Goal: Information Seeking & Learning: Check status

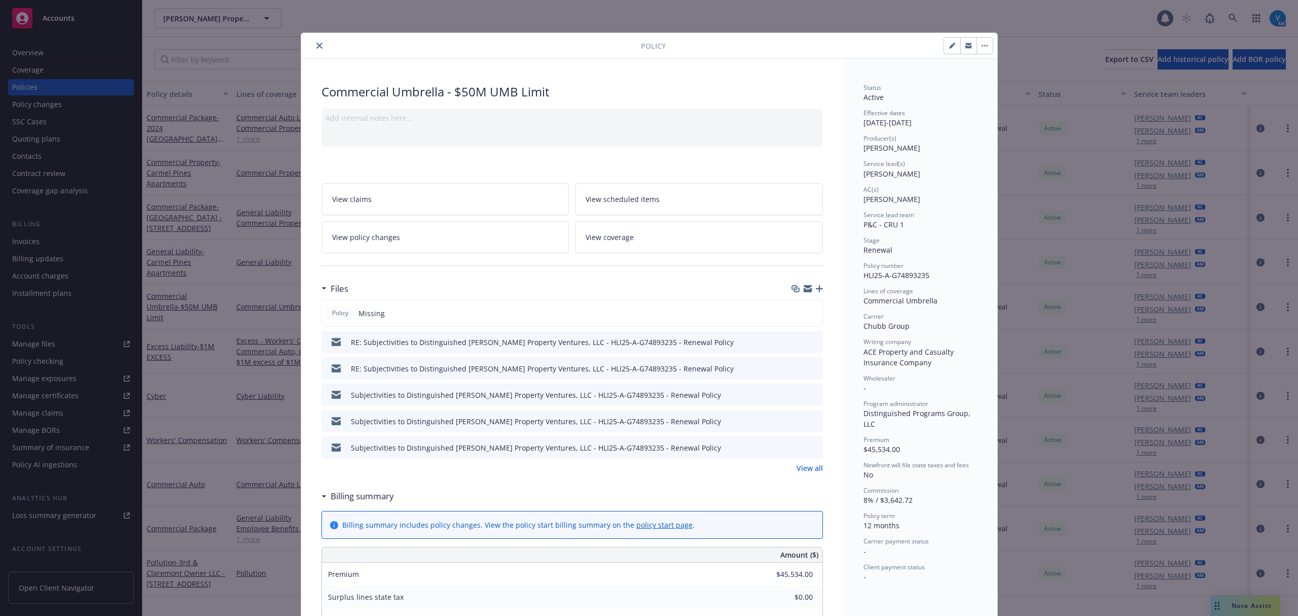
click at [316, 46] on icon "close" at bounding box center [319, 46] width 6 height 6
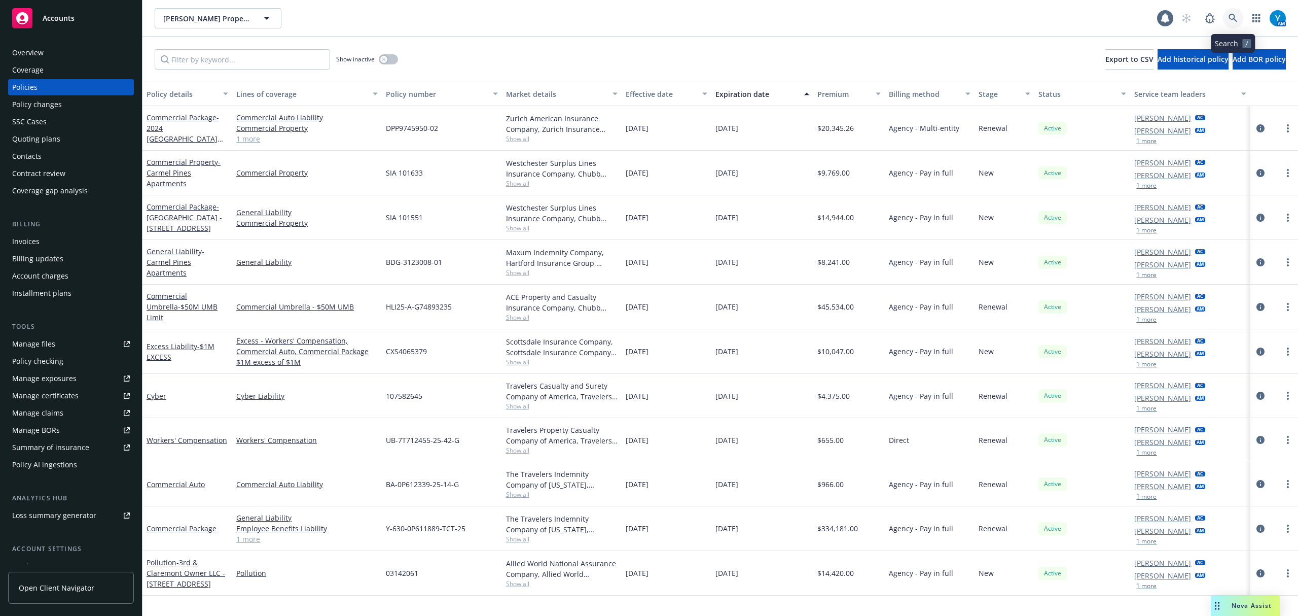
click at [1229, 16] on icon at bounding box center [1233, 18] width 9 height 9
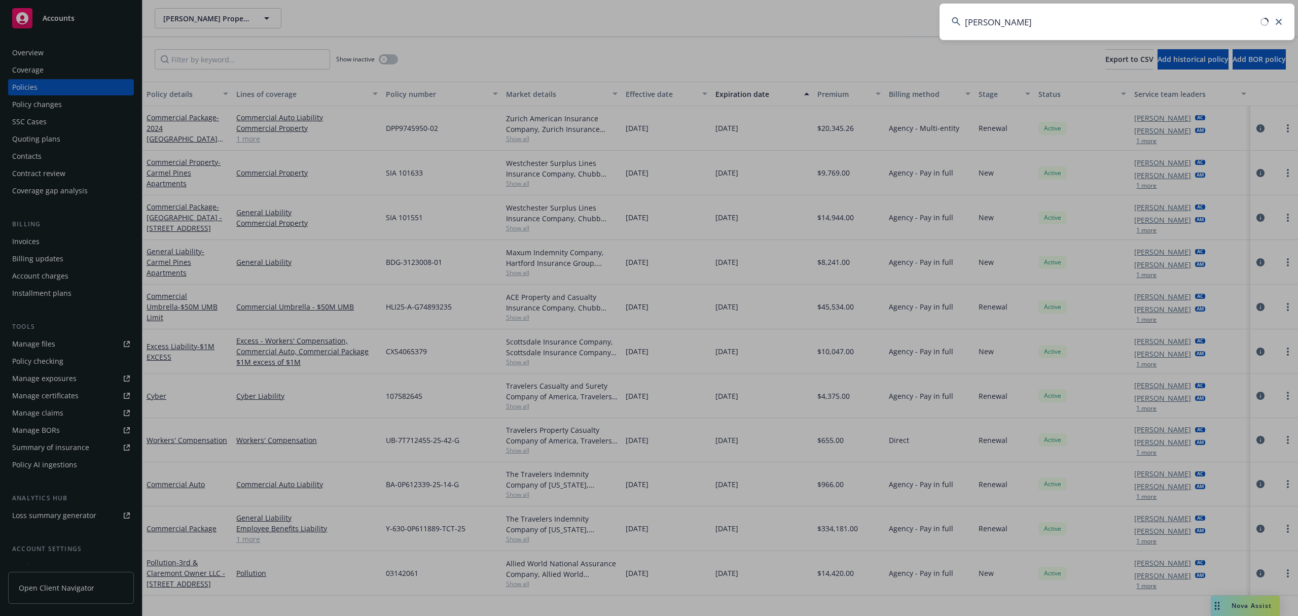
type input "[PERSON_NAME]"
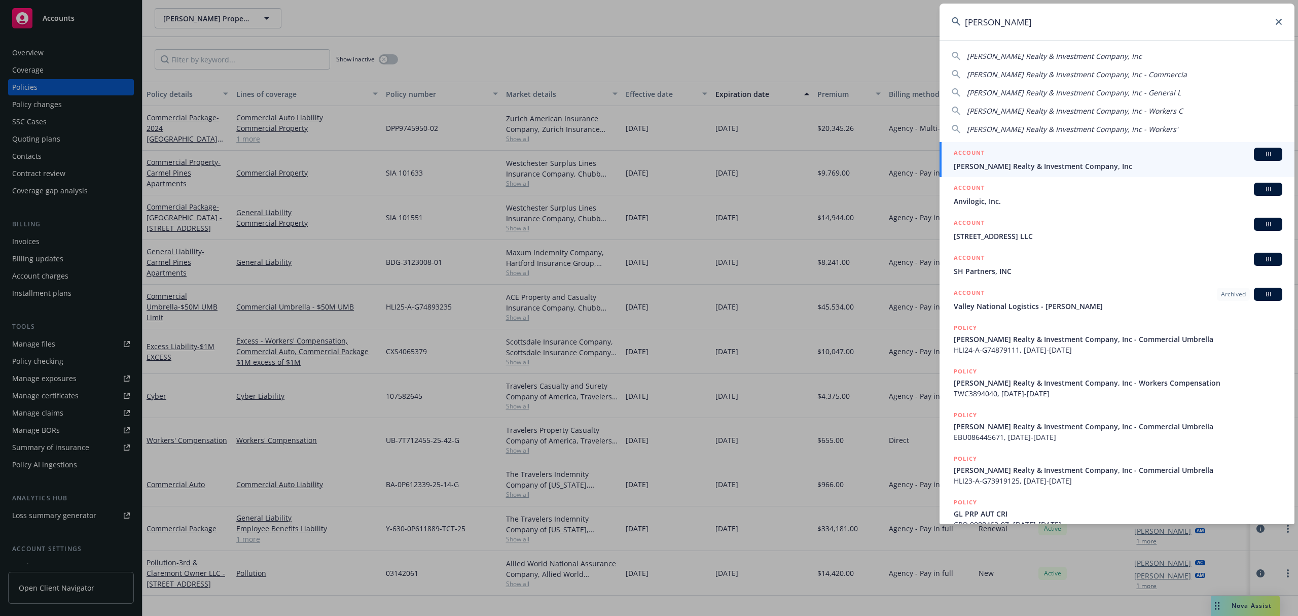
click at [1030, 163] on span "[PERSON_NAME] Realty & Investment Company, Inc" at bounding box center [1118, 166] width 329 height 11
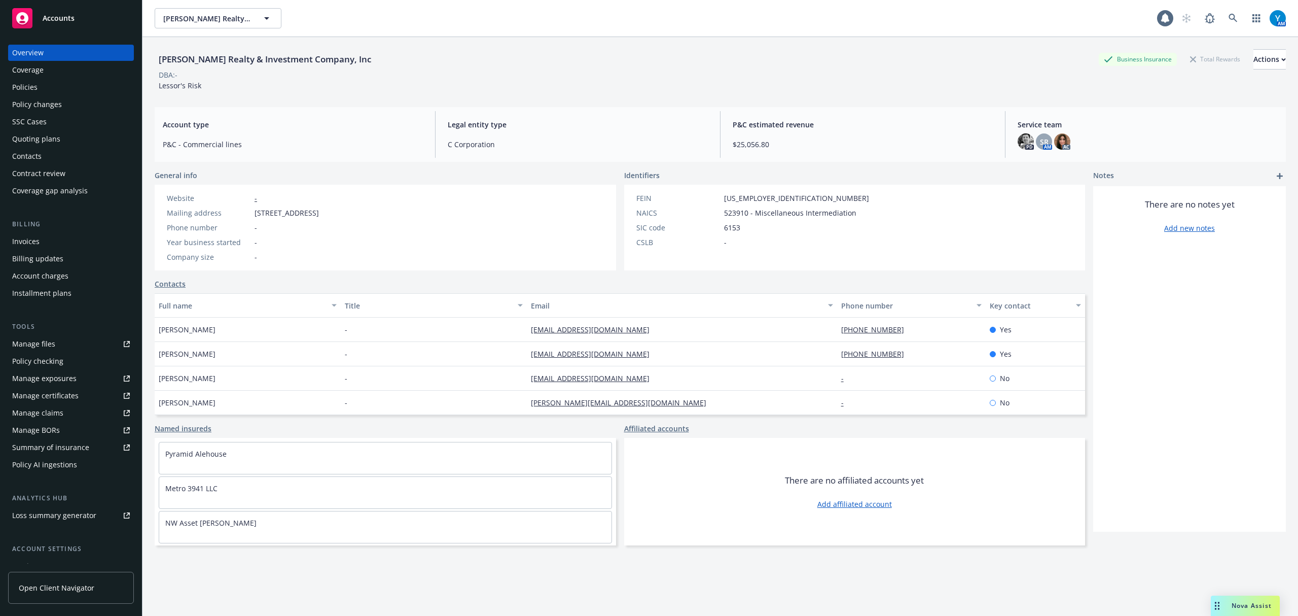
click at [76, 88] on div "Policies" at bounding box center [71, 87] width 118 height 16
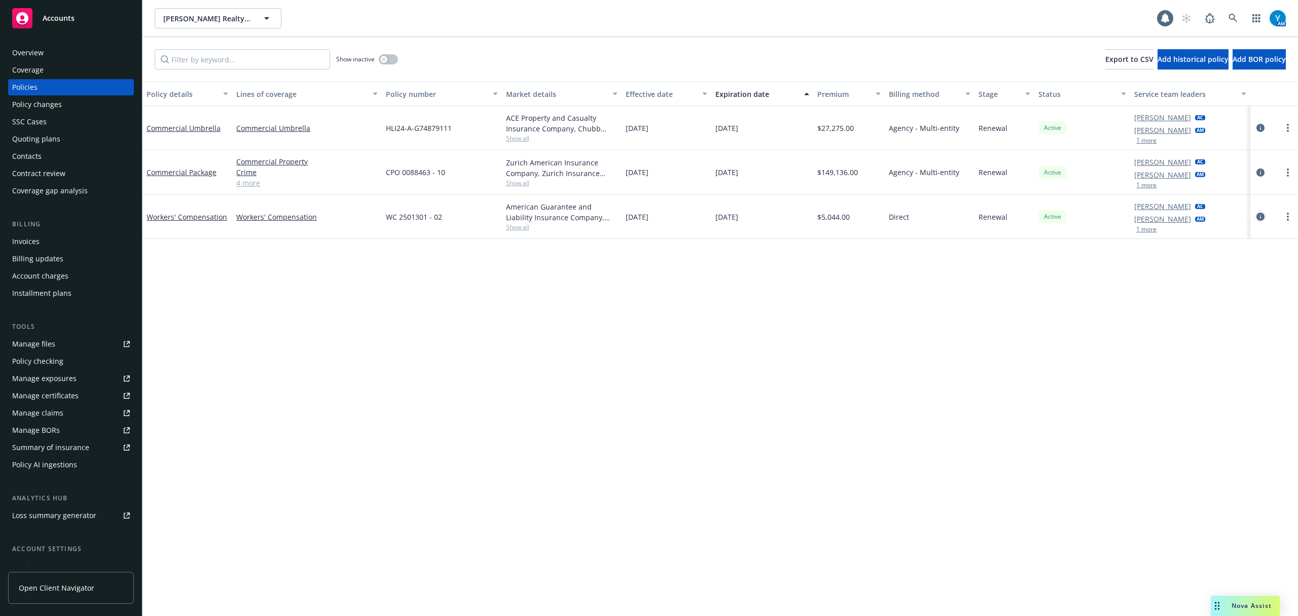
click at [1262, 218] on icon "circleInformation" at bounding box center [1261, 216] width 8 height 8
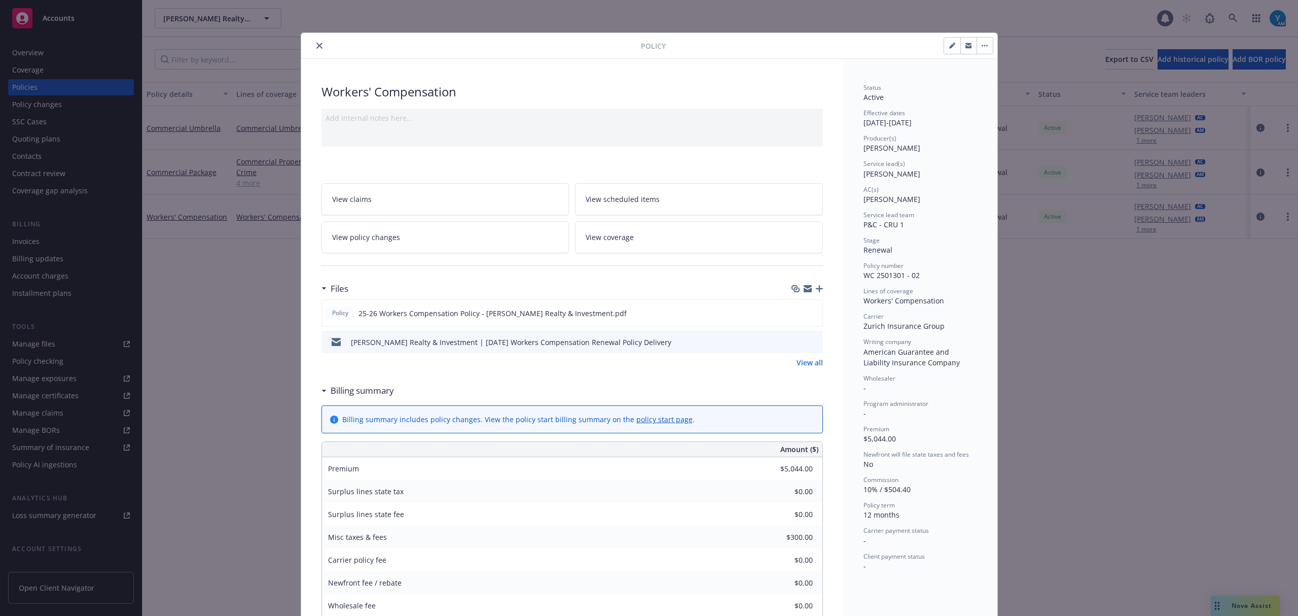
click at [369, 238] on span "View policy changes" at bounding box center [366, 237] width 68 height 11
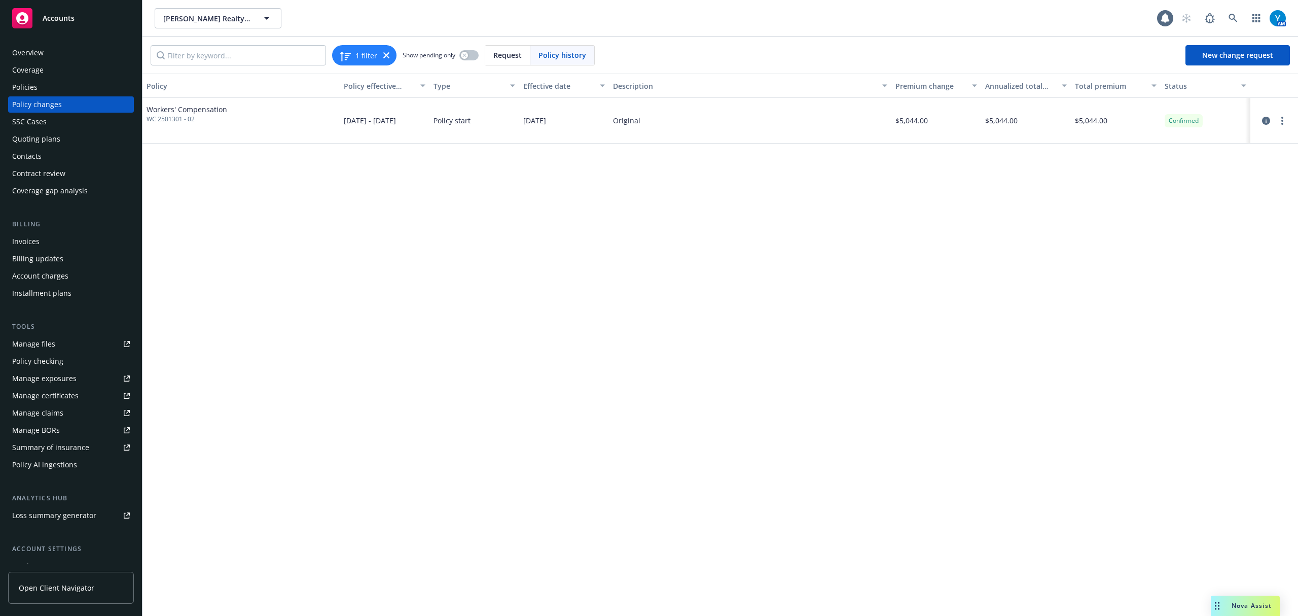
click at [46, 89] on div "Policies" at bounding box center [71, 87] width 118 height 16
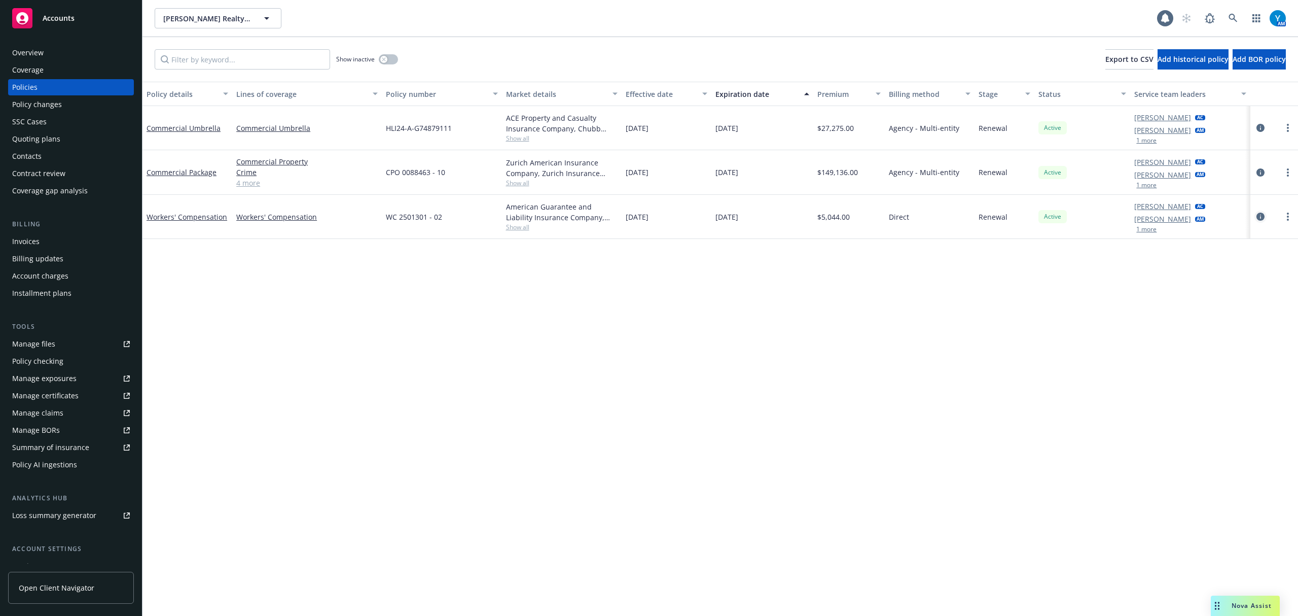
click at [1259, 218] on icon "circleInformation" at bounding box center [1261, 216] width 8 height 8
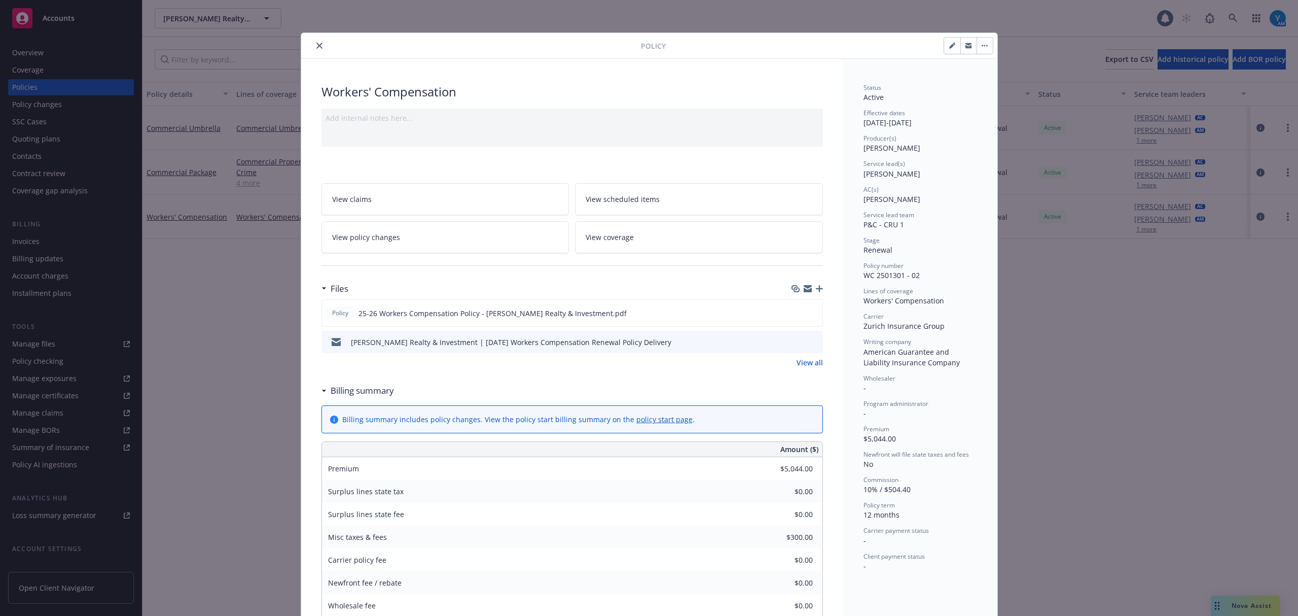
scroll to position [30, 0]
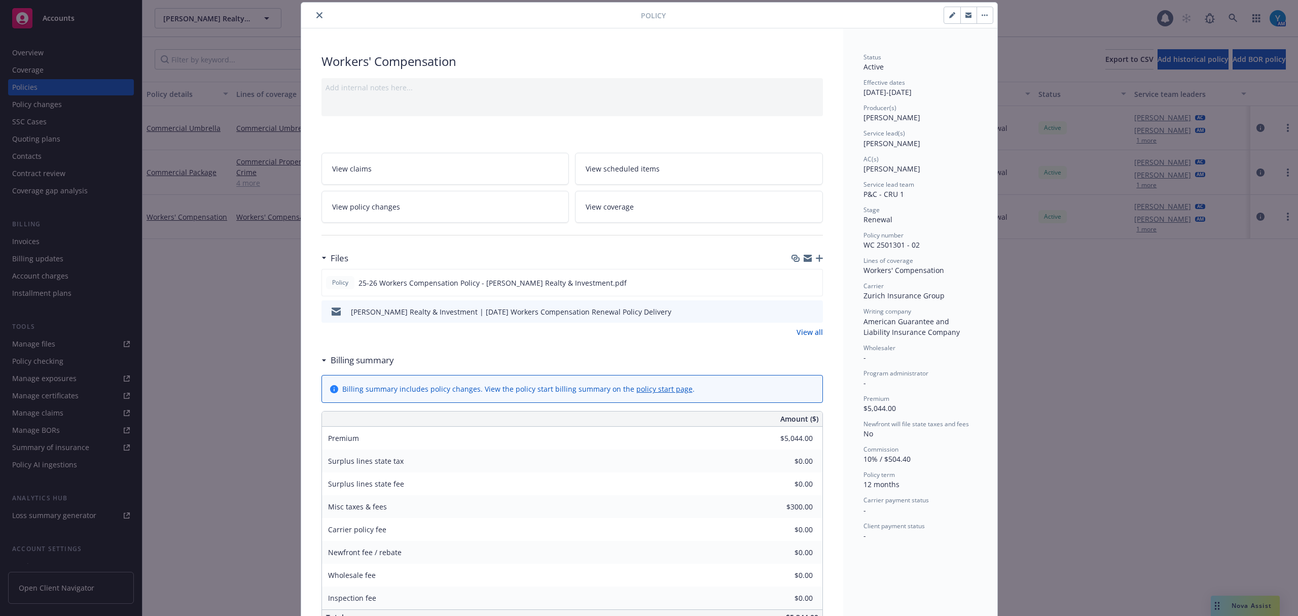
click at [809, 311] on icon "preview file" at bounding box center [813, 310] width 9 height 7
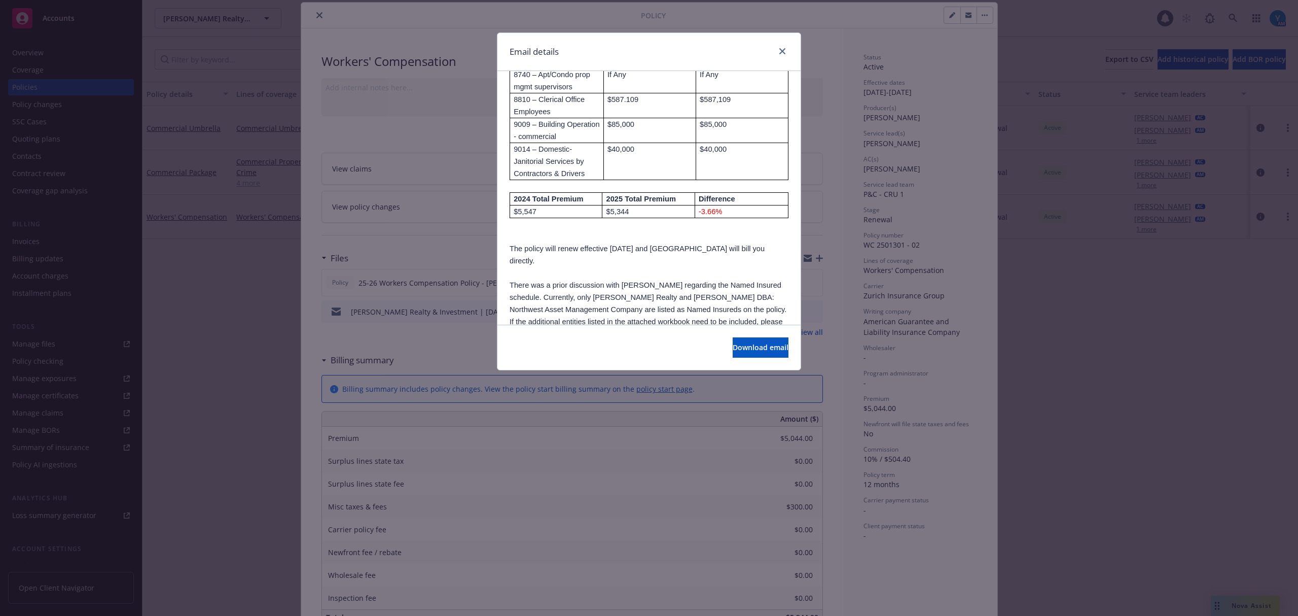
scroll to position [270, 0]
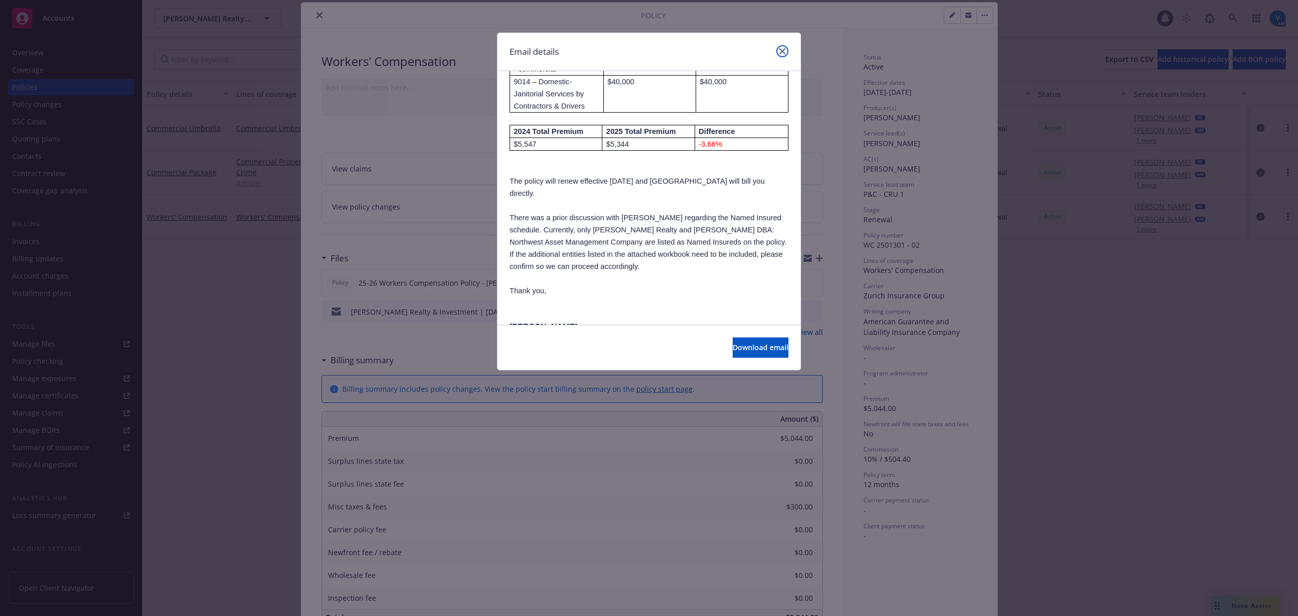
click at [781, 49] on icon "close" at bounding box center [782, 51] width 6 height 6
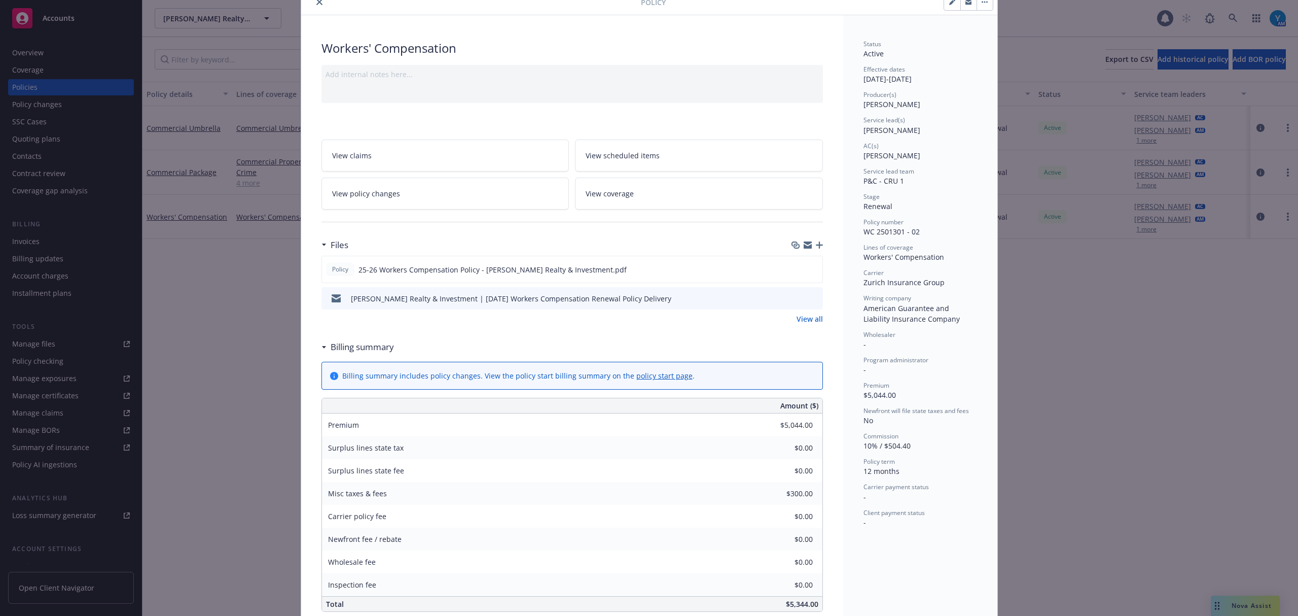
scroll to position [0, 0]
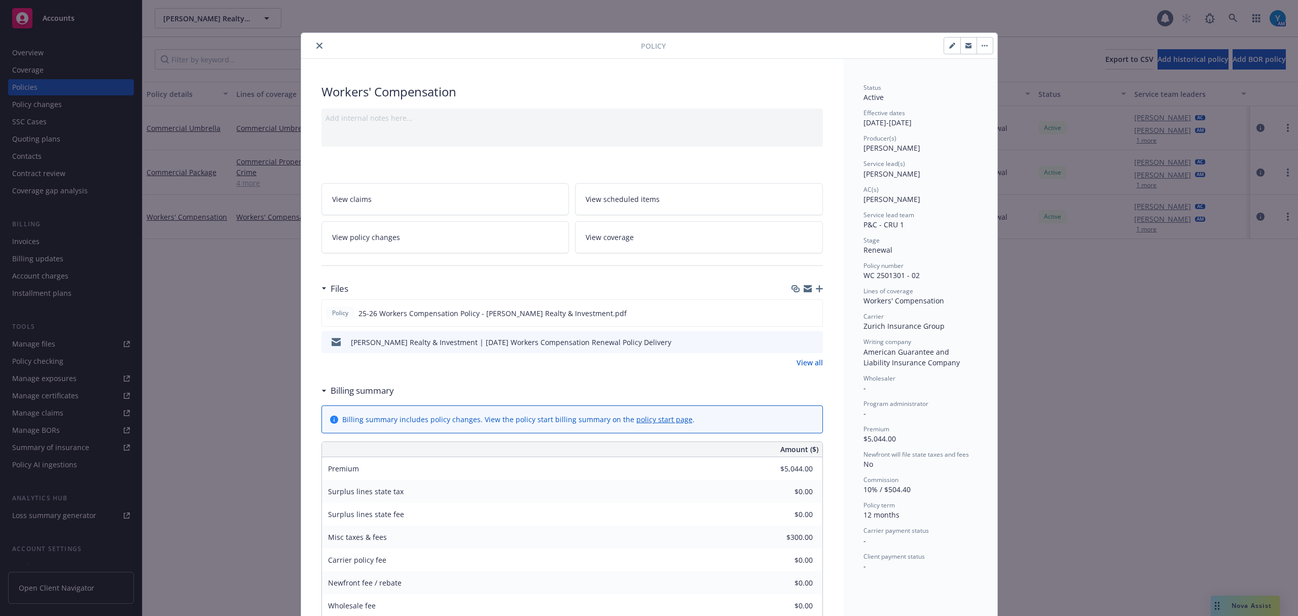
click at [313, 50] on button "close" at bounding box center [319, 46] width 12 height 12
